Goal: Task Accomplishment & Management: Use online tool/utility

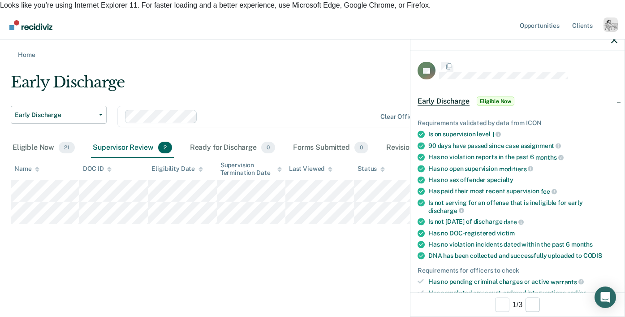
scroll to position [138, 0]
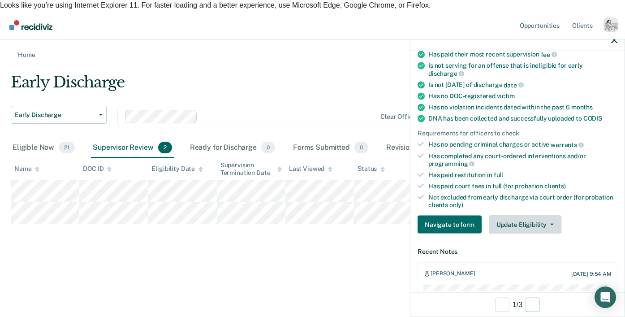
click at [524, 215] on button "Update Eligibility" at bounding box center [525, 224] width 73 height 18
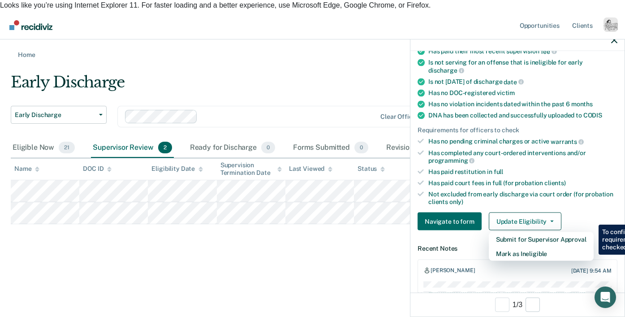
click at [524, 167] on ul "Requirements validated by data from ICON Is on supervision level 1 90 days have…" at bounding box center [517, 92] width 200 height 226
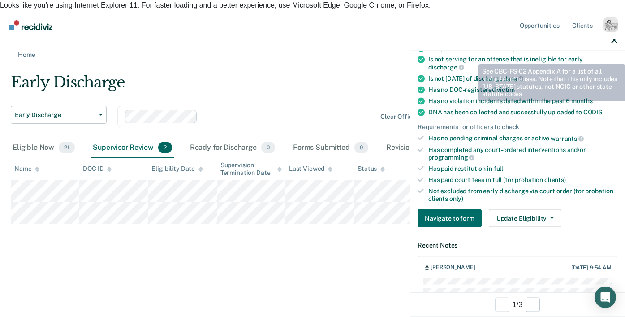
scroll to position [146, 0]
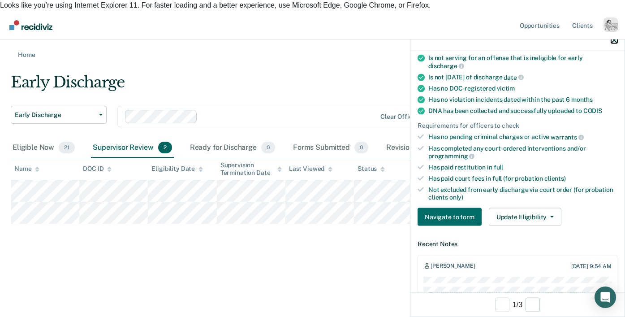
click at [614, 39] on icon "button" at bounding box center [614, 40] width 6 height 6
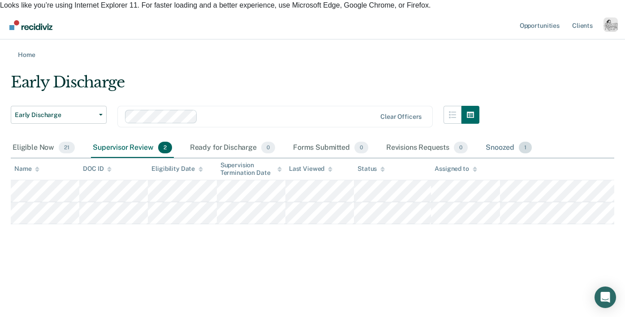
click at [510, 141] on div "Snoozed 1" at bounding box center [509, 148] width 50 height 20
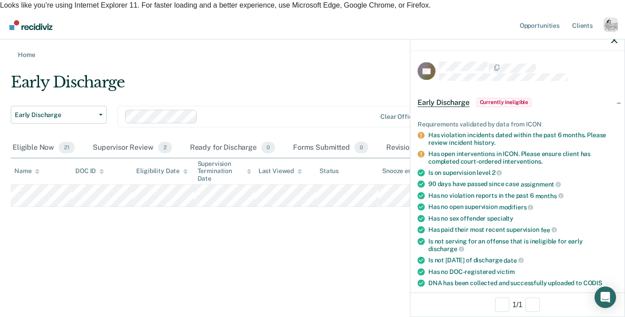
scroll to position [346, 0]
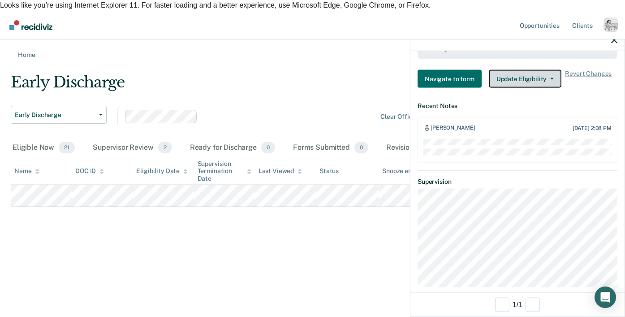
click at [514, 73] on button "Update Eligibility" at bounding box center [525, 79] width 73 height 18
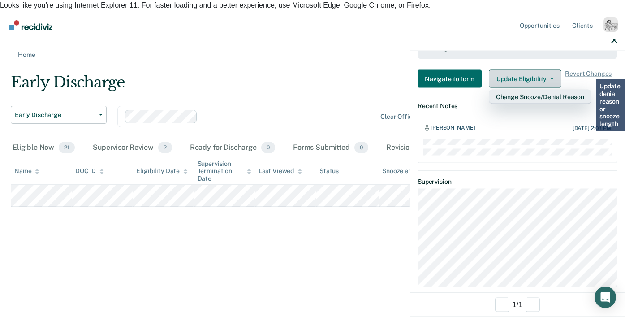
scroll to position [511, 0]
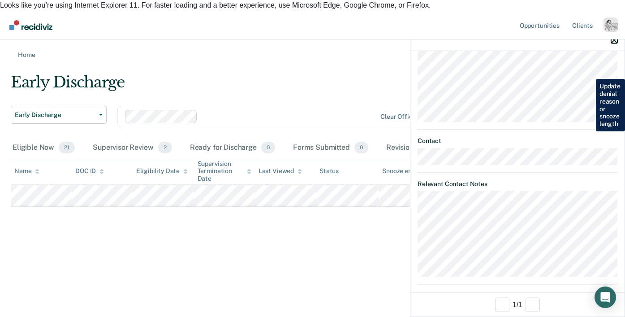
click at [611, 38] on icon "button" at bounding box center [614, 40] width 6 height 6
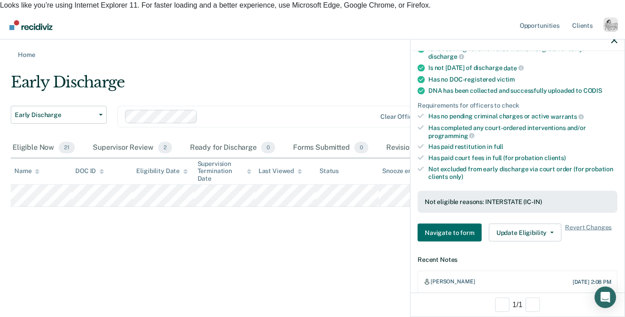
scroll to position [192, 0]
click at [517, 224] on button "Update Eligibility" at bounding box center [525, 233] width 73 height 18
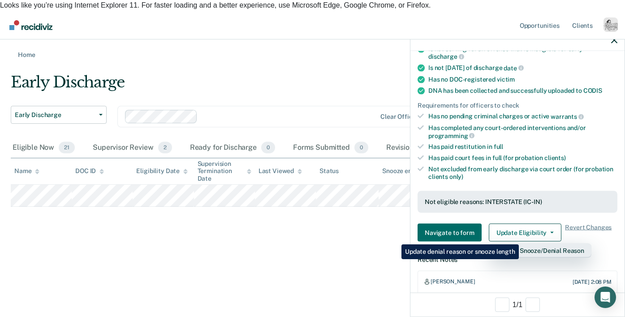
click at [520, 243] on button "Change Snooze/Denial Reason" at bounding box center [540, 250] width 103 height 14
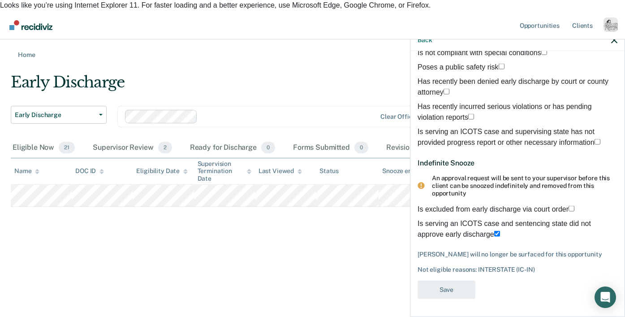
click at [500, 230] on span at bounding box center [500, 234] width 0 height 8
click at [494, 231] on input "Is serving an ICOTS case and sentencing state did not approve early discharge" at bounding box center [497, 234] width 6 height 6
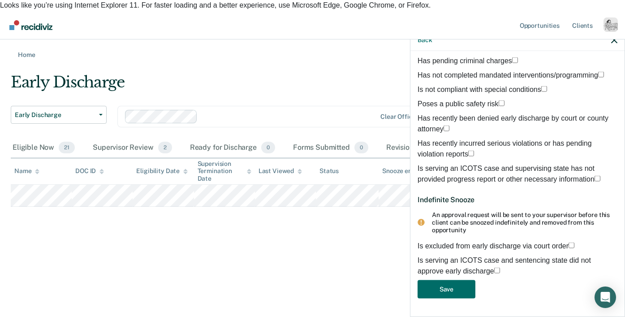
scroll to position [0, 0]
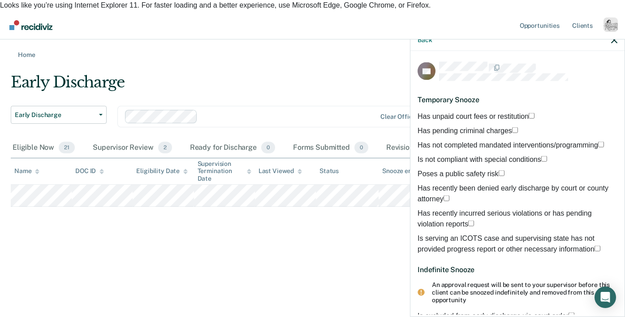
click at [449, 112] on span "Has unpaid court fees or restitution" at bounding box center [472, 116] width 111 height 8
click at [529, 112] on input "Has unpaid court fees or restitution" at bounding box center [532, 115] width 6 height 6
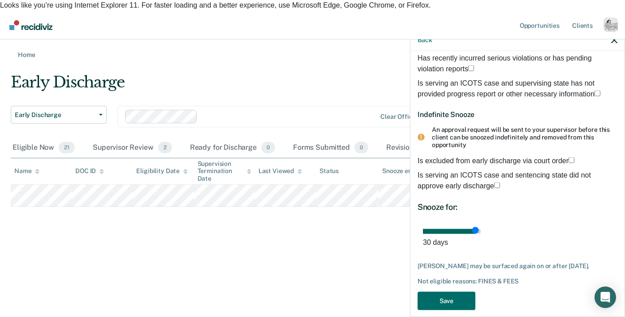
scroll to position [176, 0]
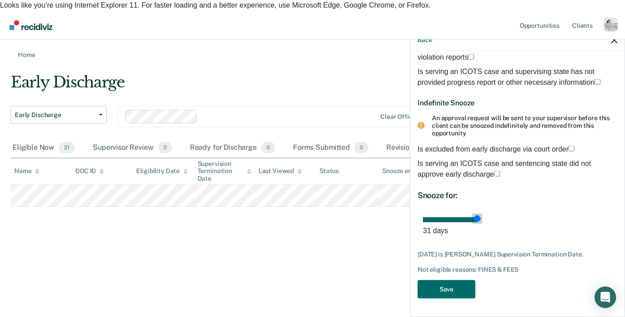
drag, startPoint x: 601, startPoint y: 228, endPoint x: 615, endPoint y: 233, distance: 14.9
type input "31"
click at [481, 222] on input "range" at bounding box center [452, 219] width 58 height 5
click at [616, 40] on icon "button" at bounding box center [614, 40] width 6 height 6
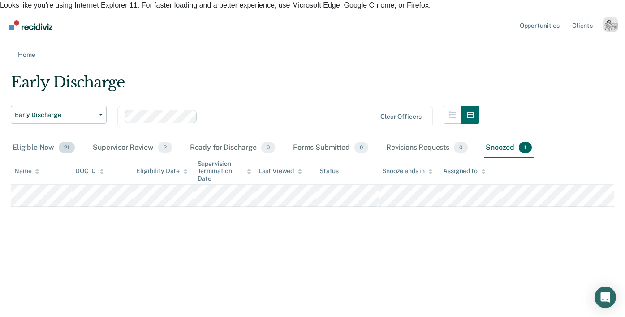
click at [30, 141] on div "Eligible Now 21" at bounding box center [44, 148] width 66 height 20
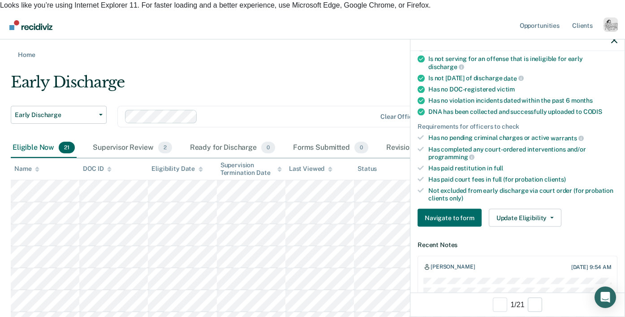
scroll to position [146, 0]
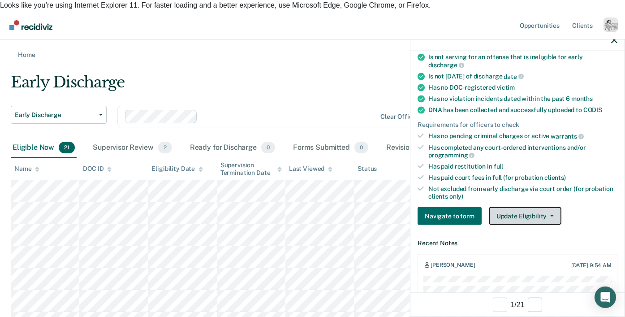
click at [518, 210] on button "Update Eligibility" at bounding box center [525, 216] width 73 height 18
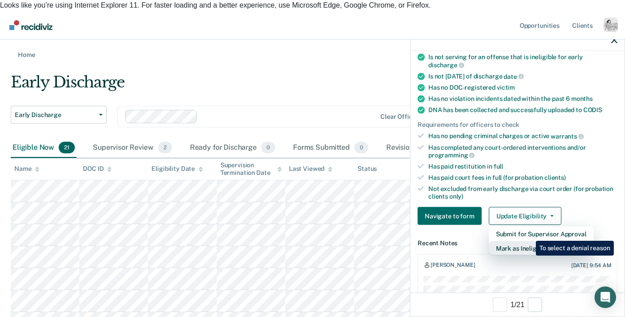
click at [529, 241] on button "Mark as Ineligible" at bounding box center [541, 248] width 105 height 14
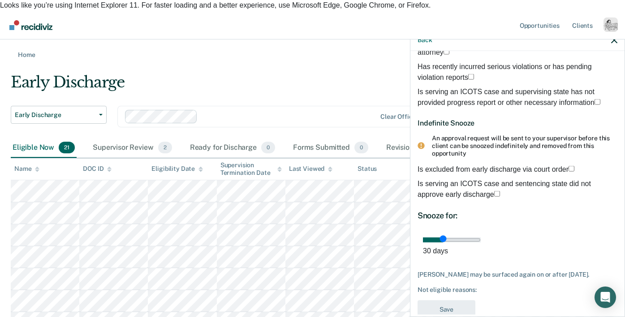
scroll to position [0, 0]
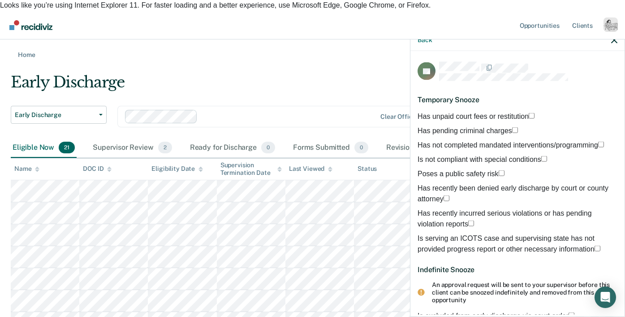
click at [444, 114] on span "Has unpaid court fees or restitution" at bounding box center [472, 116] width 111 height 8
click at [529, 114] on input "Has unpaid court fees or restitution" at bounding box center [532, 115] width 6 height 6
click at [534, 114] on span at bounding box center [534, 116] width 0 height 8
click at [529, 114] on input "Has unpaid court fees or restitution" at bounding box center [532, 115] width 6 height 6
click at [451, 129] on span "Has pending criminal charges" at bounding box center [464, 130] width 95 height 8
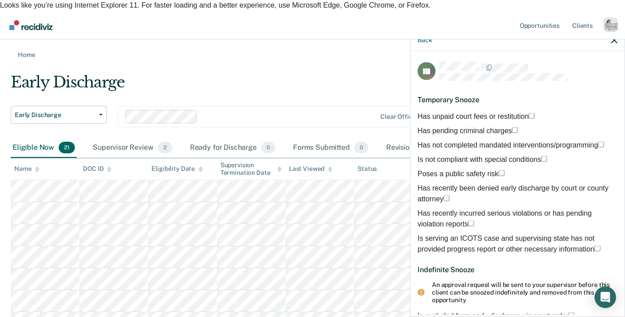
click at [512, 129] on input "Has pending criminal charges" at bounding box center [515, 130] width 6 height 6
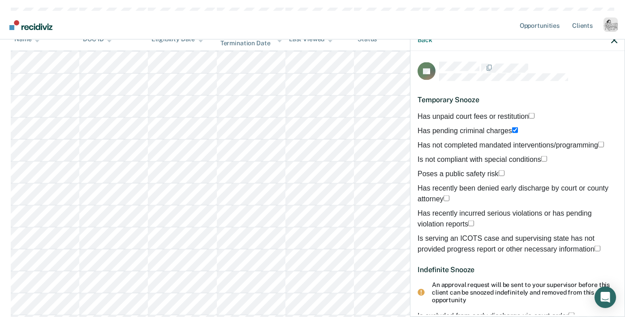
scroll to position [181, 0]
click at [546, 154] on div "Has not completed mandated interventions/programming" at bounding box center [517, 146] width 200 height 14
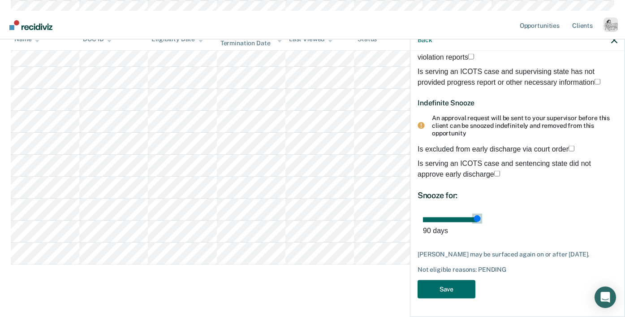
type input "90"
drag, startPoint x: 487, startPoint y: 225, endPoint x: 623, endPoint y: 229, distance: 136.7
click at [623, 229] on div "TF Temporary Snooze Has unpaid court fees or restitution Has pending criminal c…" at bounding box center [517, 182] width 214 height 263
click at [615, 40] on icon "button" at bounding box center [614, 40] width 6 height 6
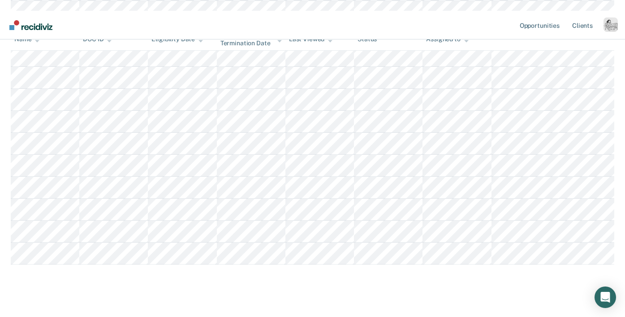
scroll to position [0, 0]
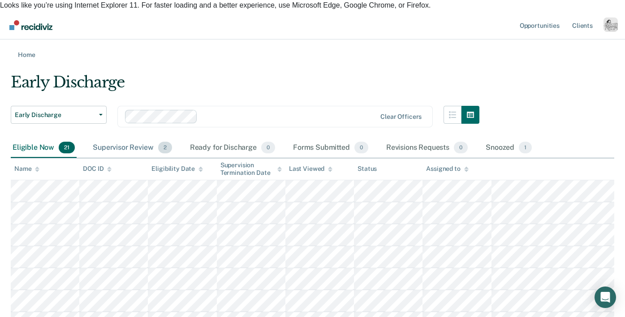
click at [143, 138] on div "Supervisor Review 2" at bounding box center [132, 148] width 83 height 20
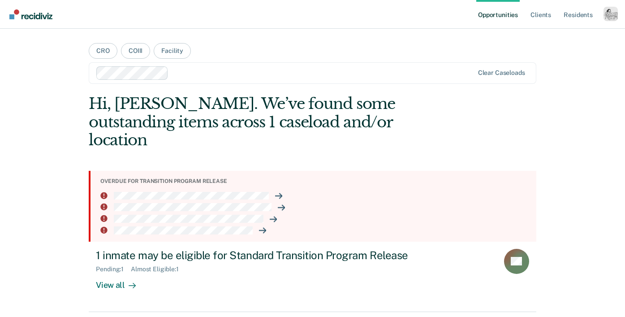
click at [311, 72] on div at bounding box center [322, 73] width 301 height 10
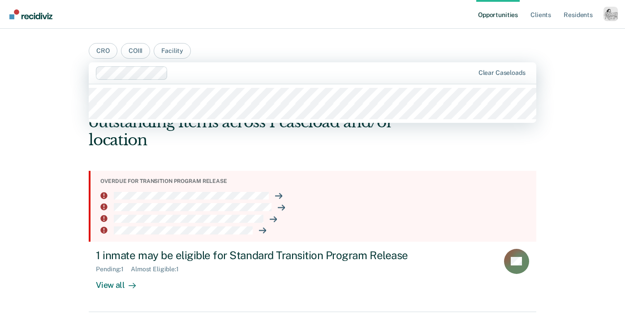
click at [619, 21] on nav "Opportunities Client s Resident s Profile How it works Log Out" at bounding box center [312, 14] width 625 height 29
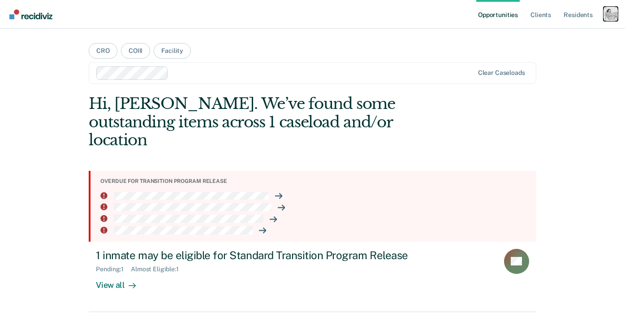
click at [616, 12] on div "Profile dropdown button" at bounding box center [610, 14] width 14 height 14
click at [549, 38] on link "Profile" at bounding box center [574, 37] width 72 height 8
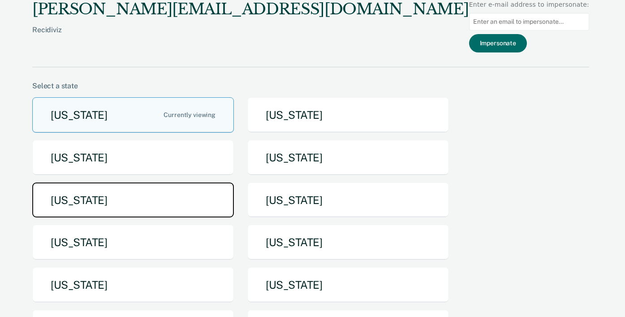
click at [119, 193] on button "[US_STATE]" at bounding box center [133, 199] width 202 height 35
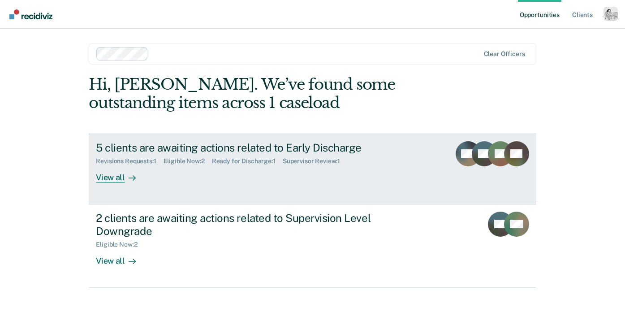
click at [119, 175] on div "View all" at bounding box center [121, 173] width 50 height 17
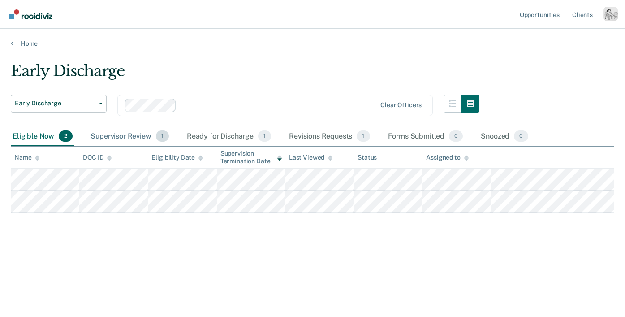
click at [159, 137] on span "1" at bounding box center [162, 136] width 13 height 12
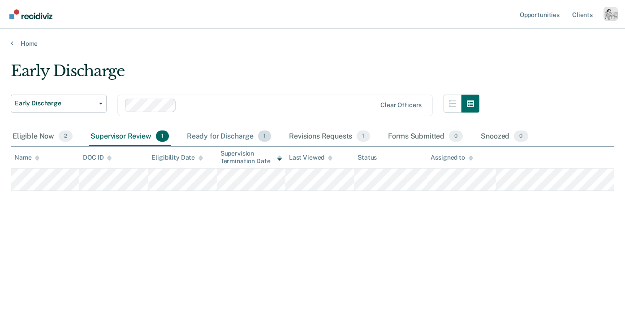
click at [224, 136] on div "Ready for Discharge 1" at bounding box center [229, 137] width 88 height 20
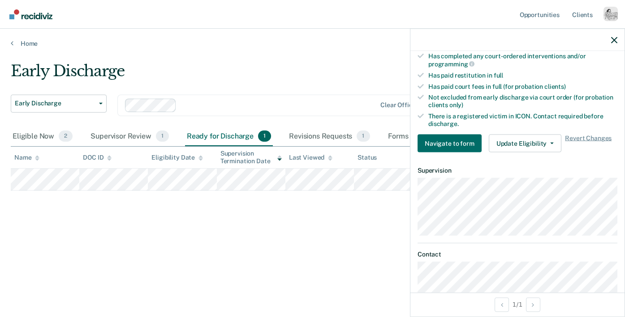
scroll to position [279, 0]
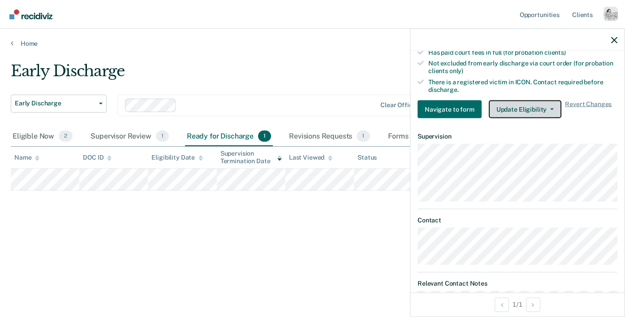
click at [517, 100] on button "Update Eligibility" at bounding box center [525, 109] width 73 height 18
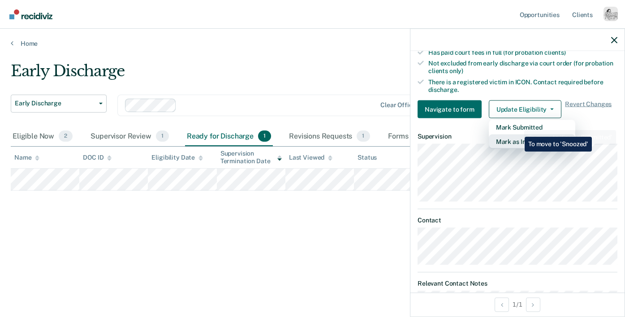
click at [518, 134] on button "Mark as Ineligible" at bounding box center [532, 141] width 86 height 14
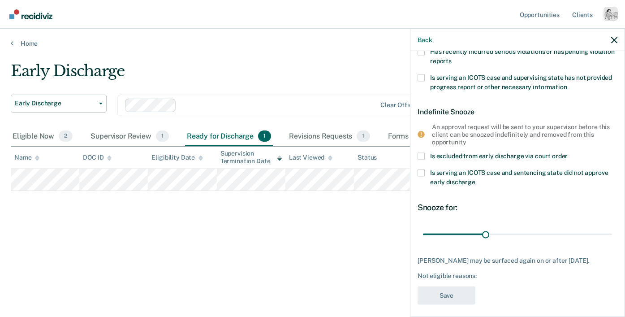
scroll to position [169, 0]
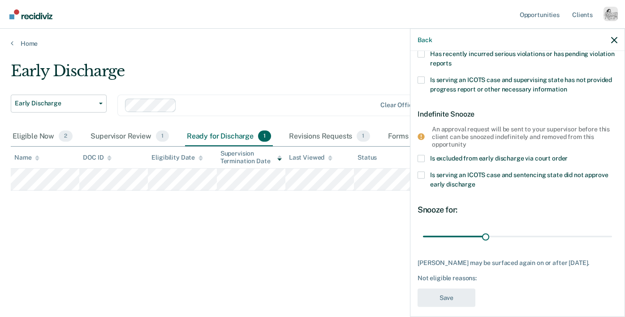
click at [470, 163] on div "Is excluded from early discharge via court order" at bounding box center [517, 163] width 200 height 17
click at [469, 157] on span "Is excluded from early discharge via court order" at bounding box center [499, 158] width 138 height 7
click at [568, 155] on input "Is excluded from early discharge via court order" at bounding box center [568, 155] width 0 height 0
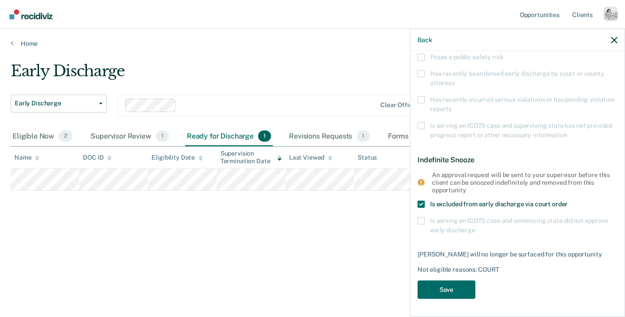
scroll to position [123, 0]
click at [444, 294] on button "Save" at bounding box center [446, 290] width 58 height 18
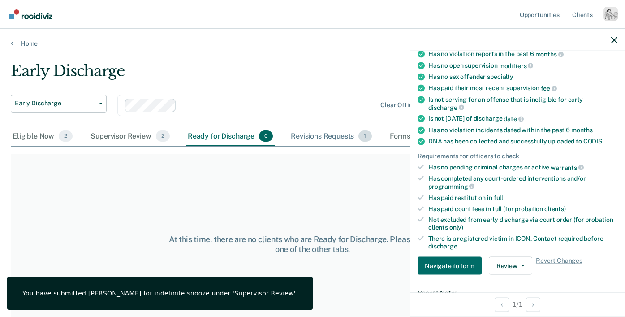
click at [317, 135] on div "Revisions Requests 1" at bounding box center [331, 137] width 84 height 20
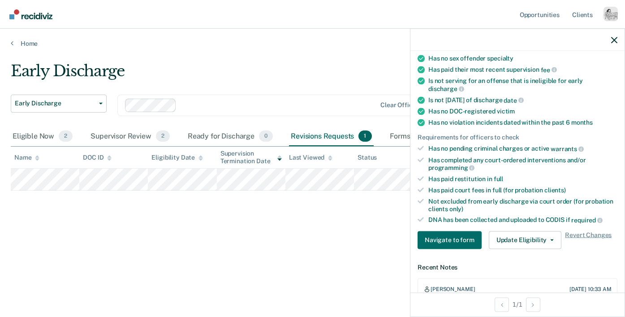
scroll to position [104, 0]
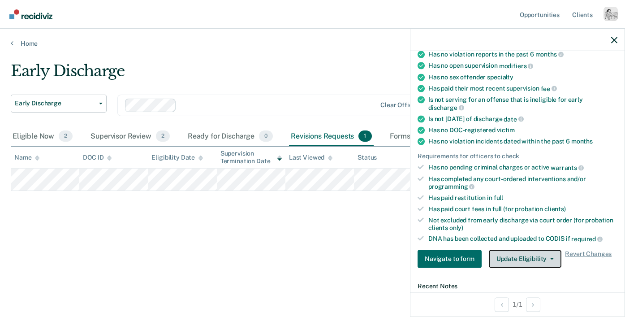
click at [505, 249] on button "Update Eligibility" at bounding box center [525, 258] width 73 height 18
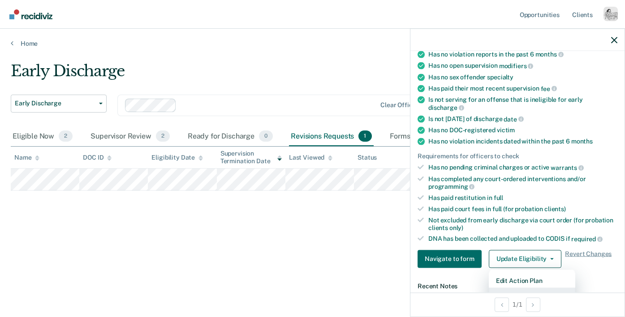
click at [511, 287] on button "Mark as Eligible" at bounding box center [532, 294] width 86 height 14
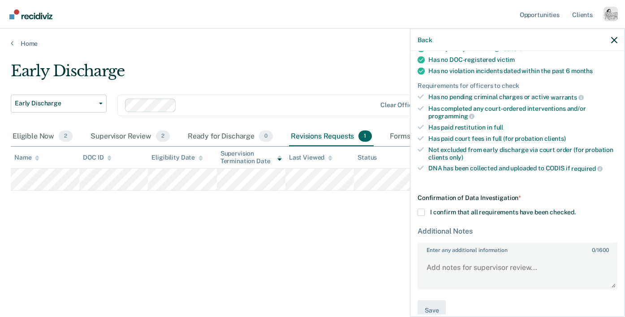
scroll to position [180, 0]
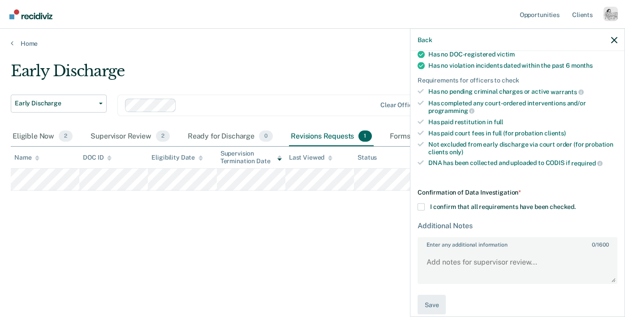
click at [463, 202] on span "I confirm that all requirements have been checked." at bounding box center [503, 205] width 146 height 7
click at [576, 203] on input "I confirm that all requirements have been checked." at bounding box center [576, 203] width 0 height 0
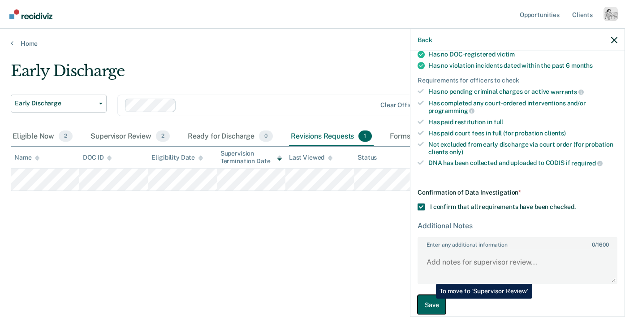
click at [429, 298] on button "Save" at bounding box center [431, 304] width 28 height 20
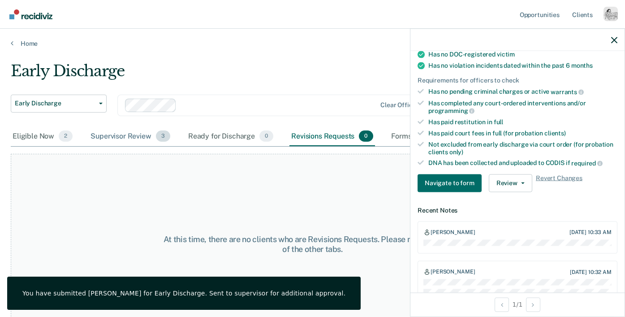
click at [132, 133] on div "Supervisor Review 3" at bounding box center [130, 137] width 83 height 20
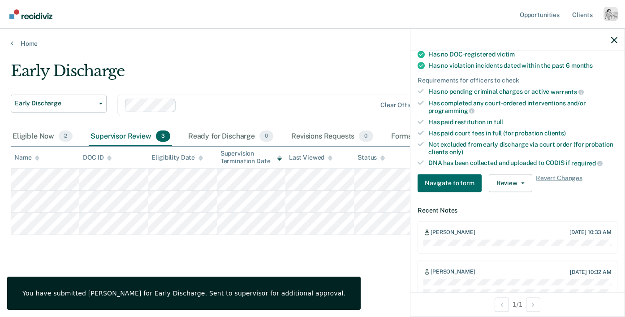
click at [616, 43] on div at bounding box center [517, 40] width 214 height 22
click at [611, 41] on icon "button" at bounding box center [614, 40] width 6 height 6
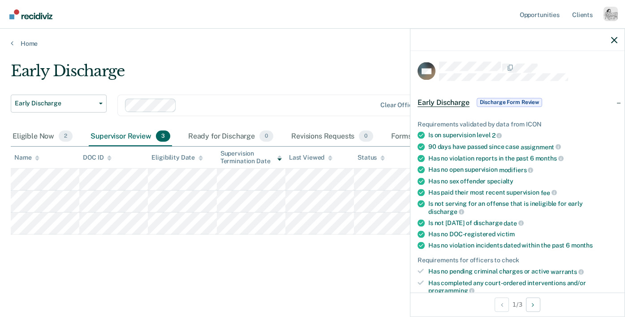
scroll to position [138, 0]
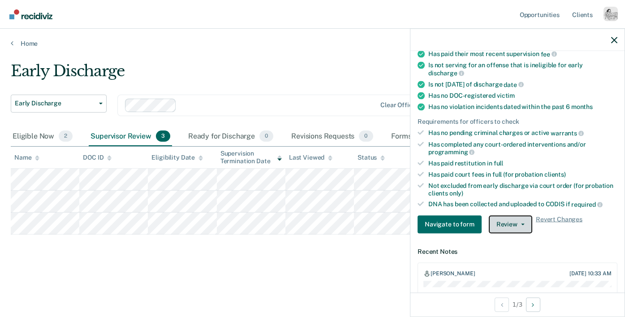
click at [500, 215] on button "Review" at bounding box center [510, 224] width 43 height 18
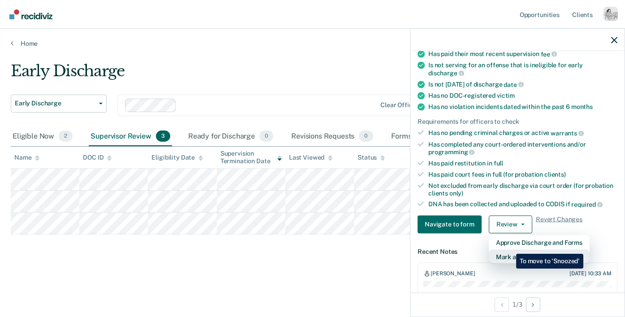
click at [509, 249] on button "Mark as Ineligible" at bounding box center [539, 256] width 101 height 14
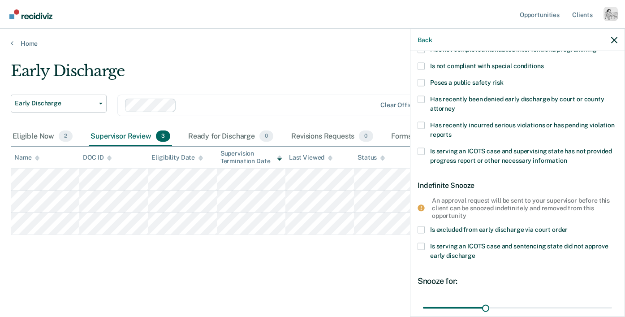
scroll to position [54, 0]
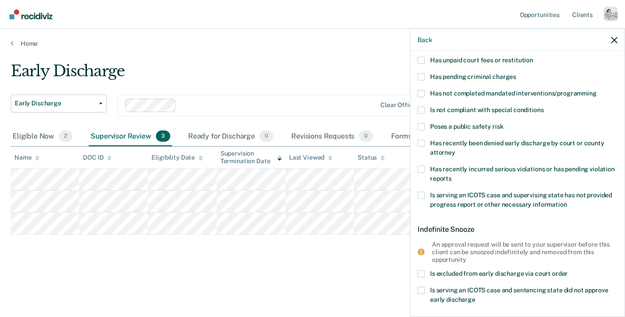
click at [456, 125] on span "Poses a public safety risk" at bounding box center [466, 125] width 73 height 7
click at [503, 123] on input "Poses a public safety risk" at bounding box center [503, 123] width 0 height 0
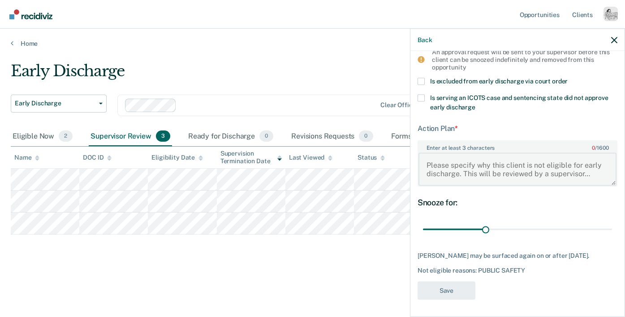
click at [448, 164] on textarea "Enter at least 3 characters 0 / 1600" at bounding box center [517, 168] width 198 height 33
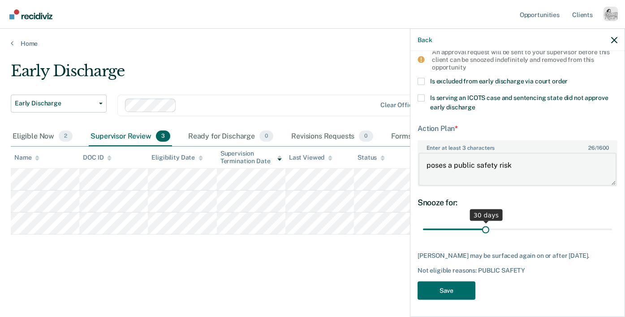
type textarea "poses a public safety risk"
drag, startPoint x: 486, startPoint y: 227, endPoint x: 624, endPoint y: 222, distance: 139.0
type input "90"
click at [612, 222] on input "range" at bounding box center [517, 229] width 189 height 16
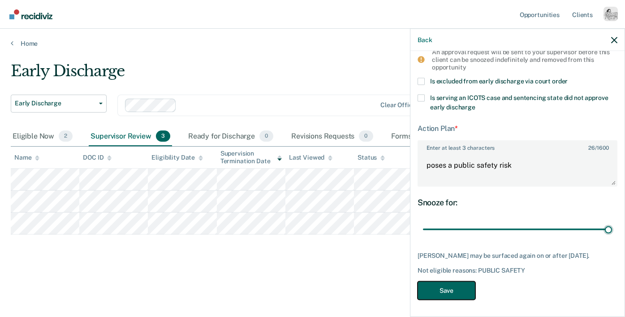
click at [433, 297] on button "Save" at bounding box center [446, 290] width 58 height 18
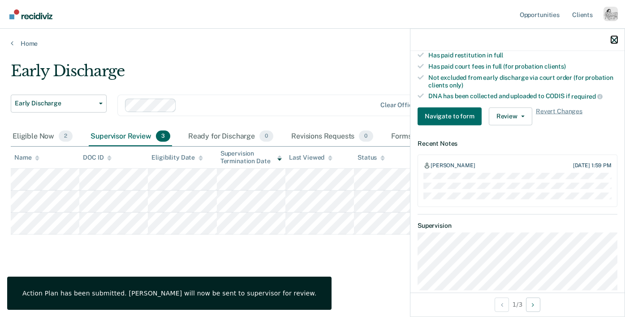
click at [615, 41] on icon "button" at bounding box center [614, 40] width 6 height 6
